Goal: Task Accomplishment & Management: Manage account settings

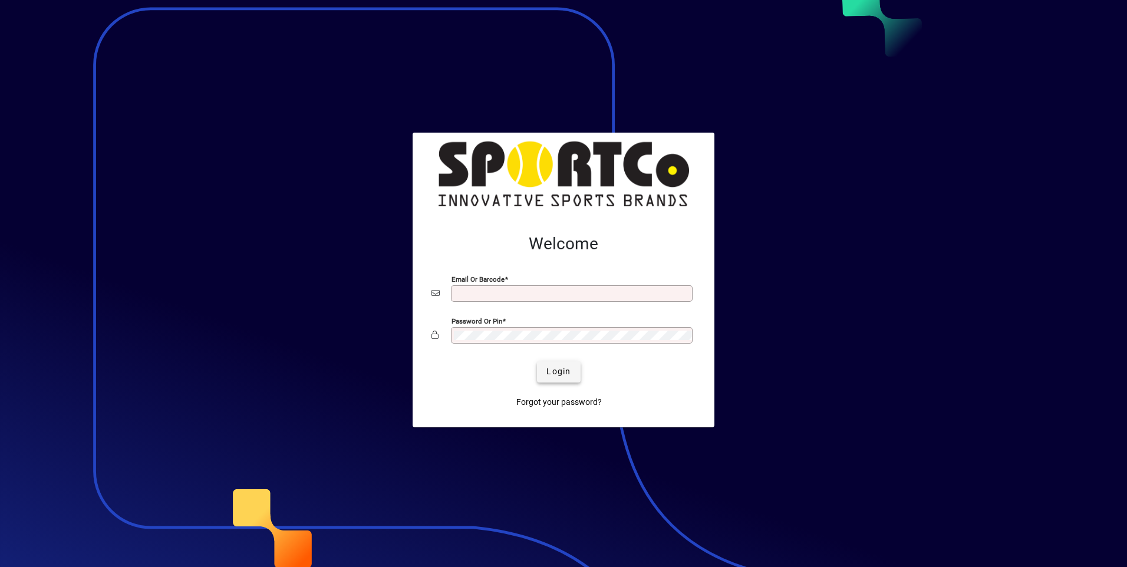
type input "**********"
click at [567, 379] on span "submit" at bounding box center [558, 372] width 43 height 28
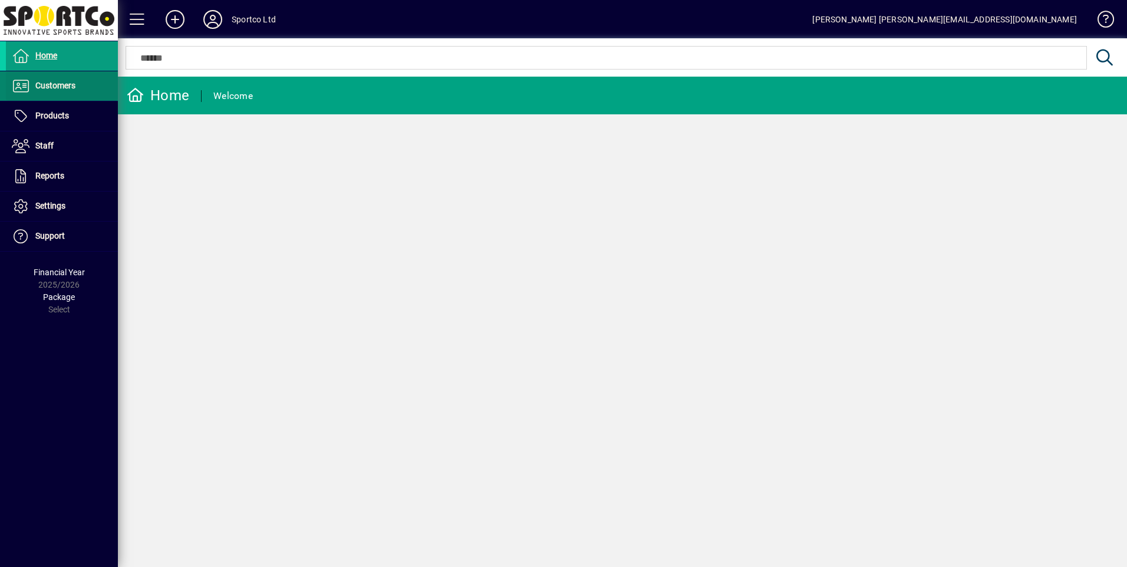
click at [72, 87] on span "Customers" at bounding box center [55, 85] width 40 height 9
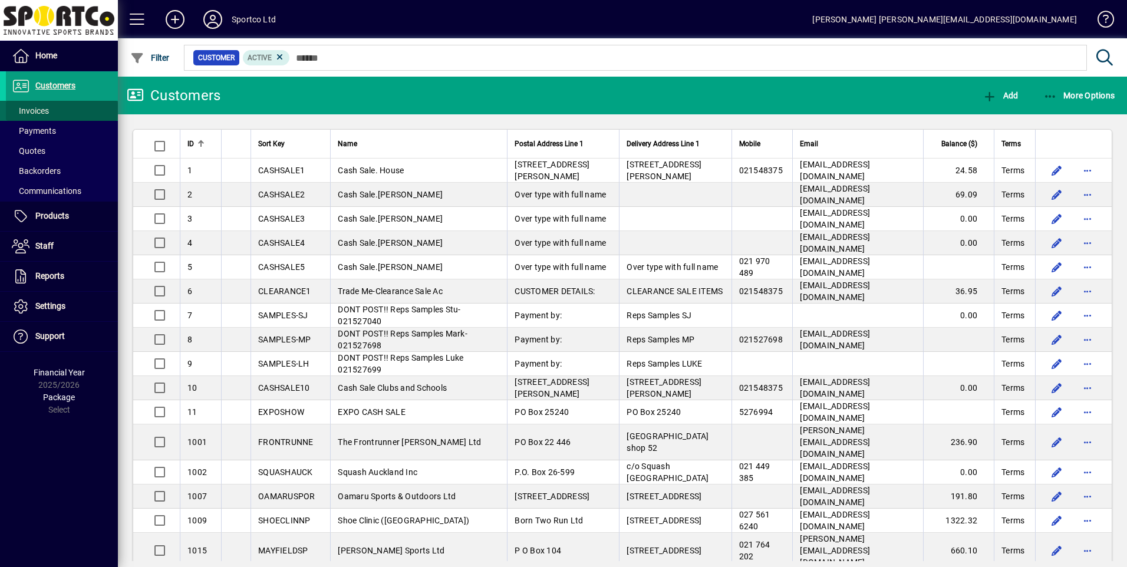
click at [34, 112] on span "Invoices" at bounding box center [30, 110] width 37 height 9
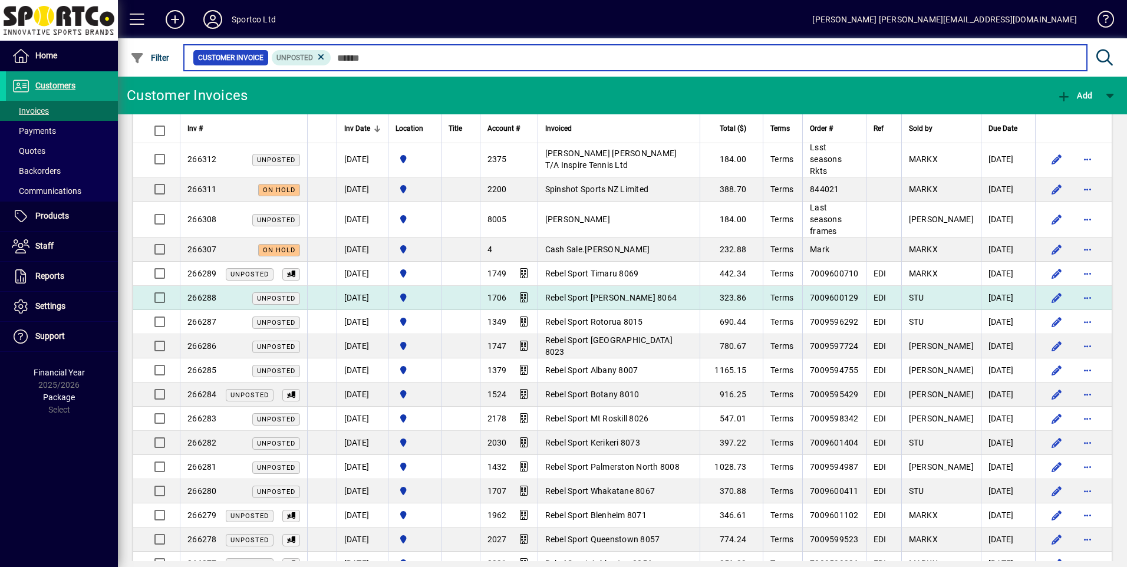
scroll to position [295, 0]
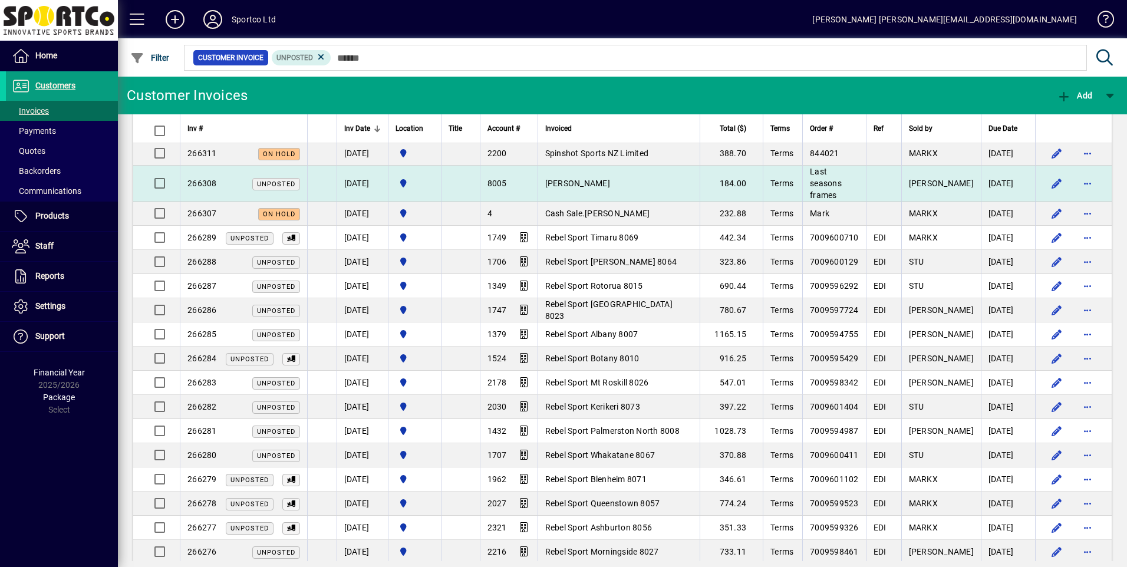
click at [580, 177] on td "[PERSON_NAME]" at bounding box center [618, 184] width 162 height 36
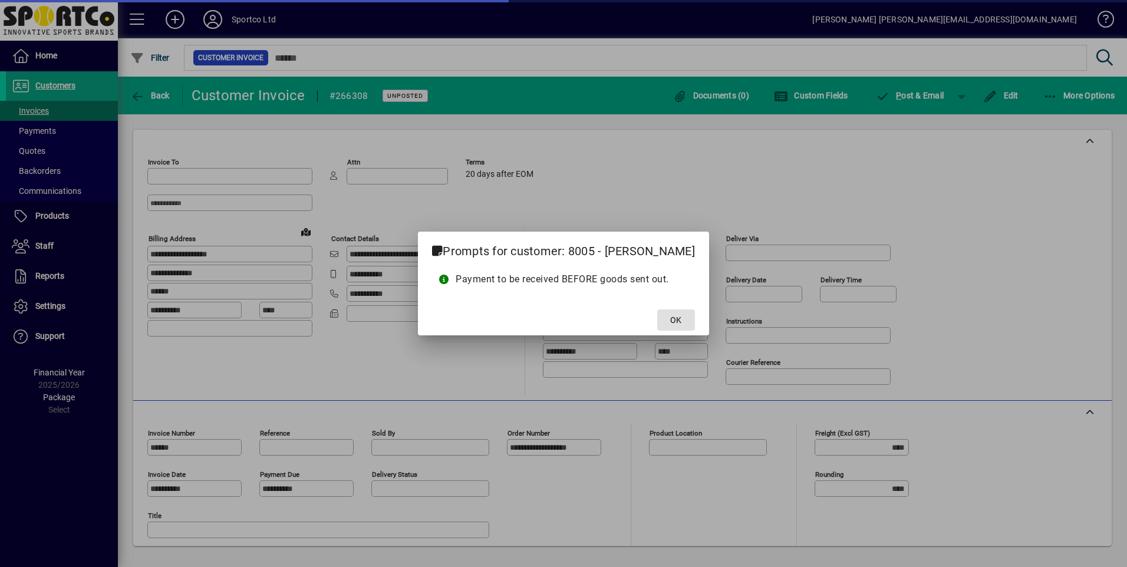
type input "**********"
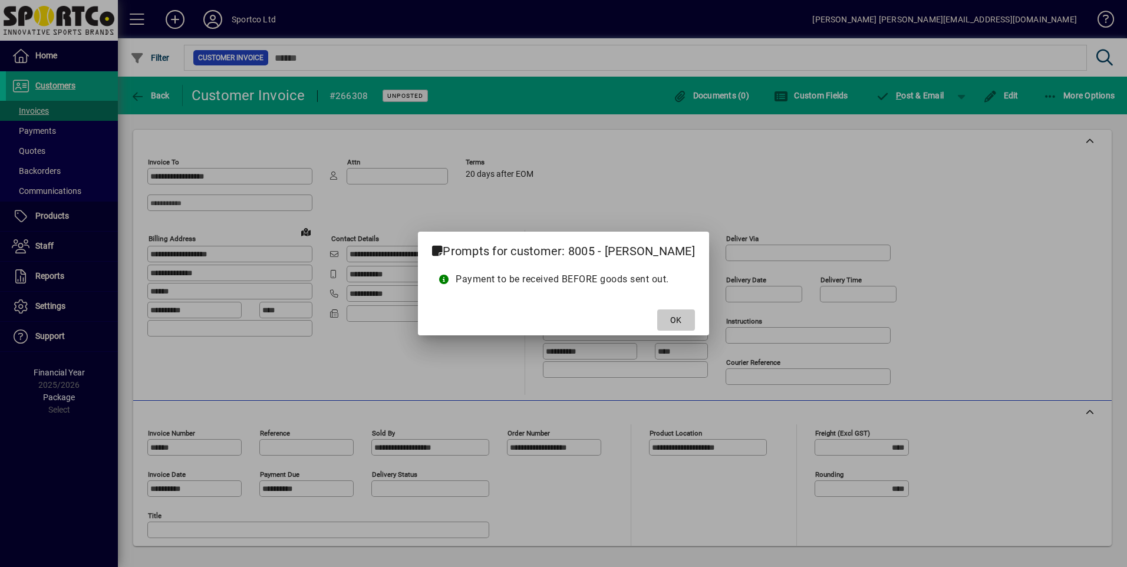
click at [657, 320] on span at bounding box center [676, 320] width 38 height 28
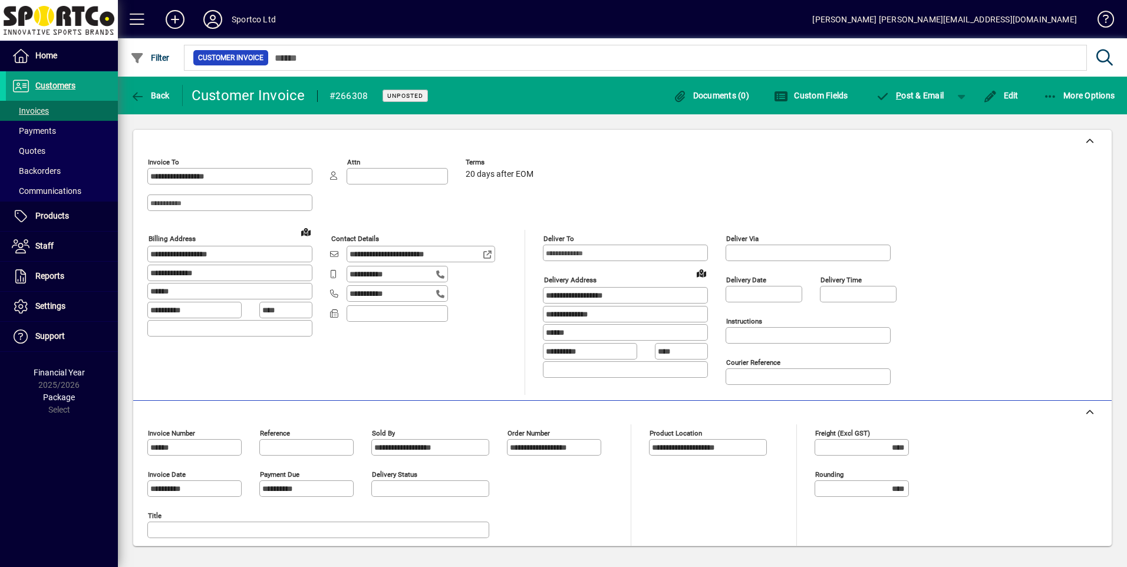
scroll to position [158, 0]
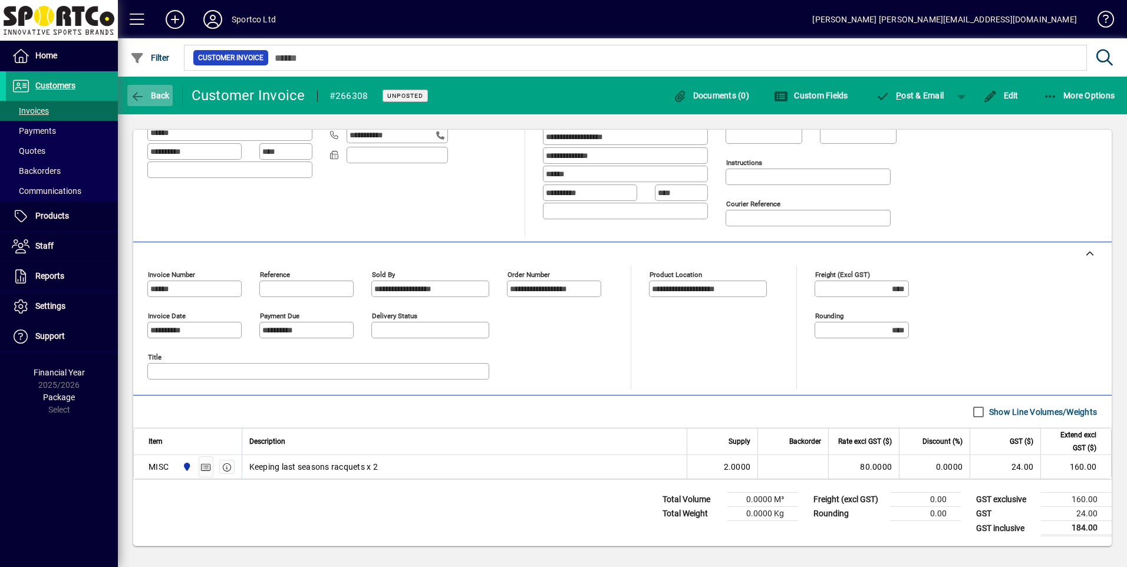
click at [159, 100] on span "Back" at bounding box center [149, 95] width 39 height 9
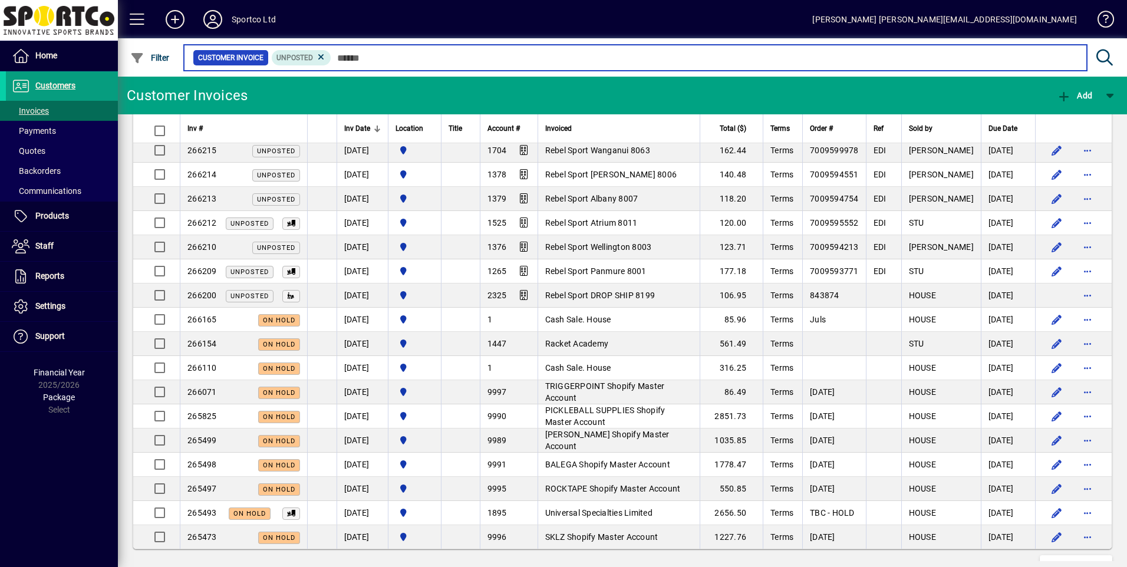
scroll to position [2085, 0]
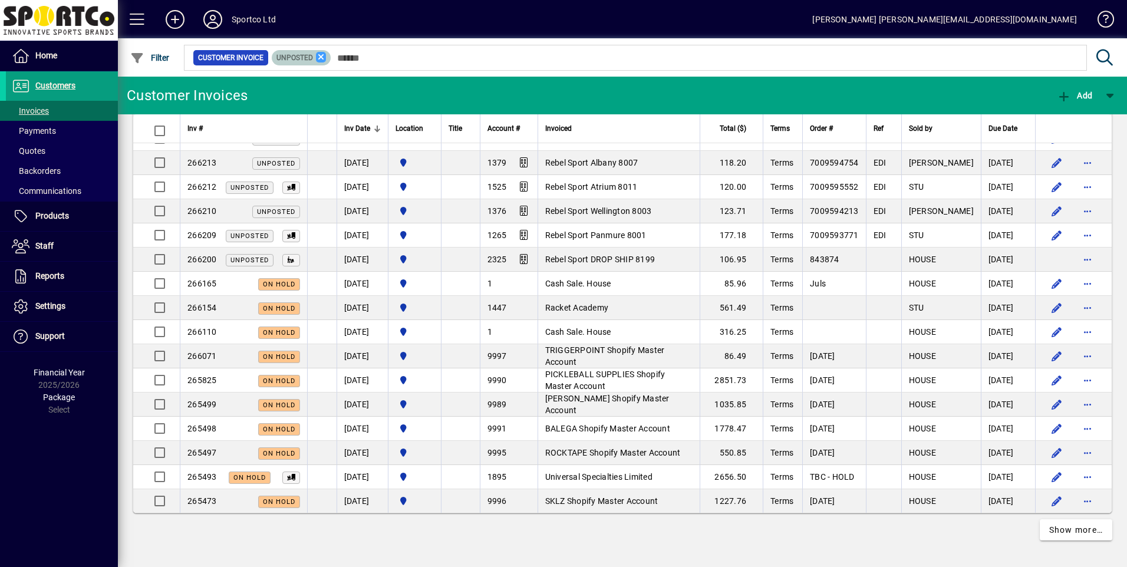
click at [322, 60] on icon at bounding box center [321, 57] width 11 height 11
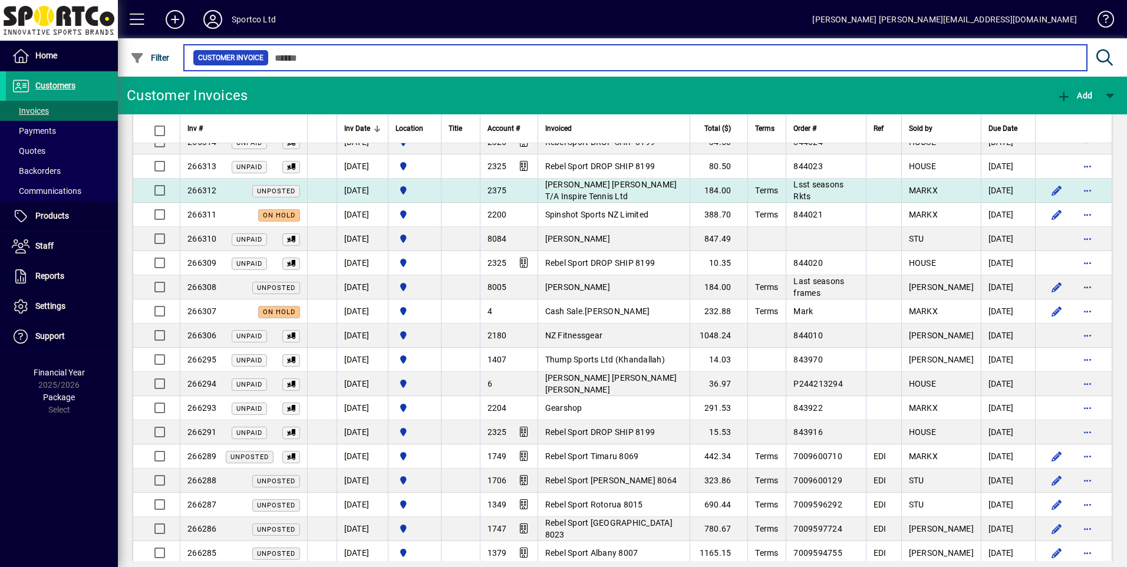
scroll to position [295, 0]
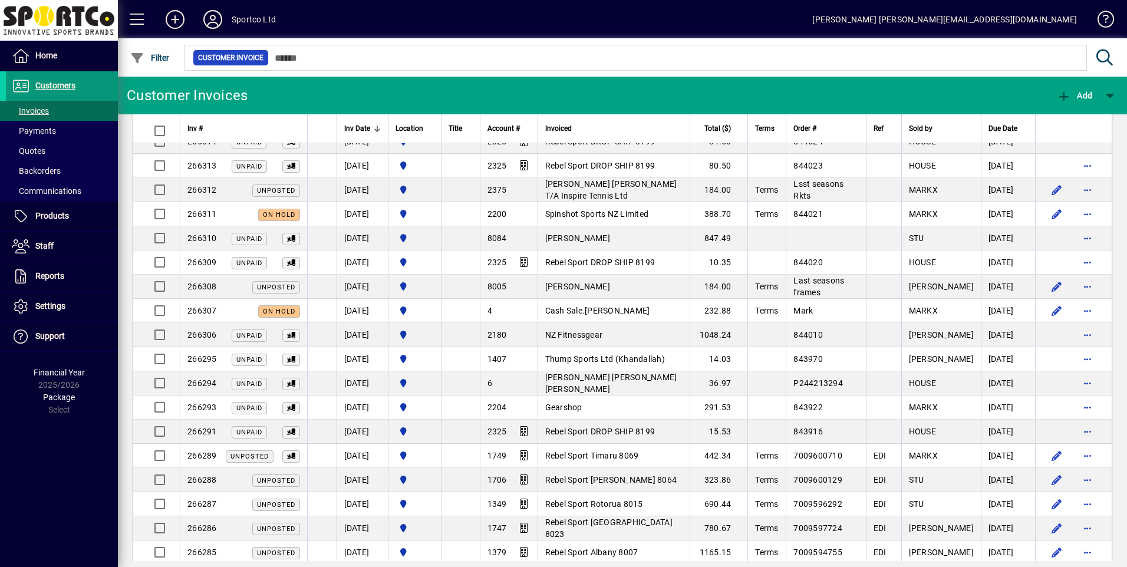
click at [67, 87] on span "Customers" at bounding box center [55, 85] width 40 height 9
